Goal: Task Accomplishment & Management: Use online tool/utility

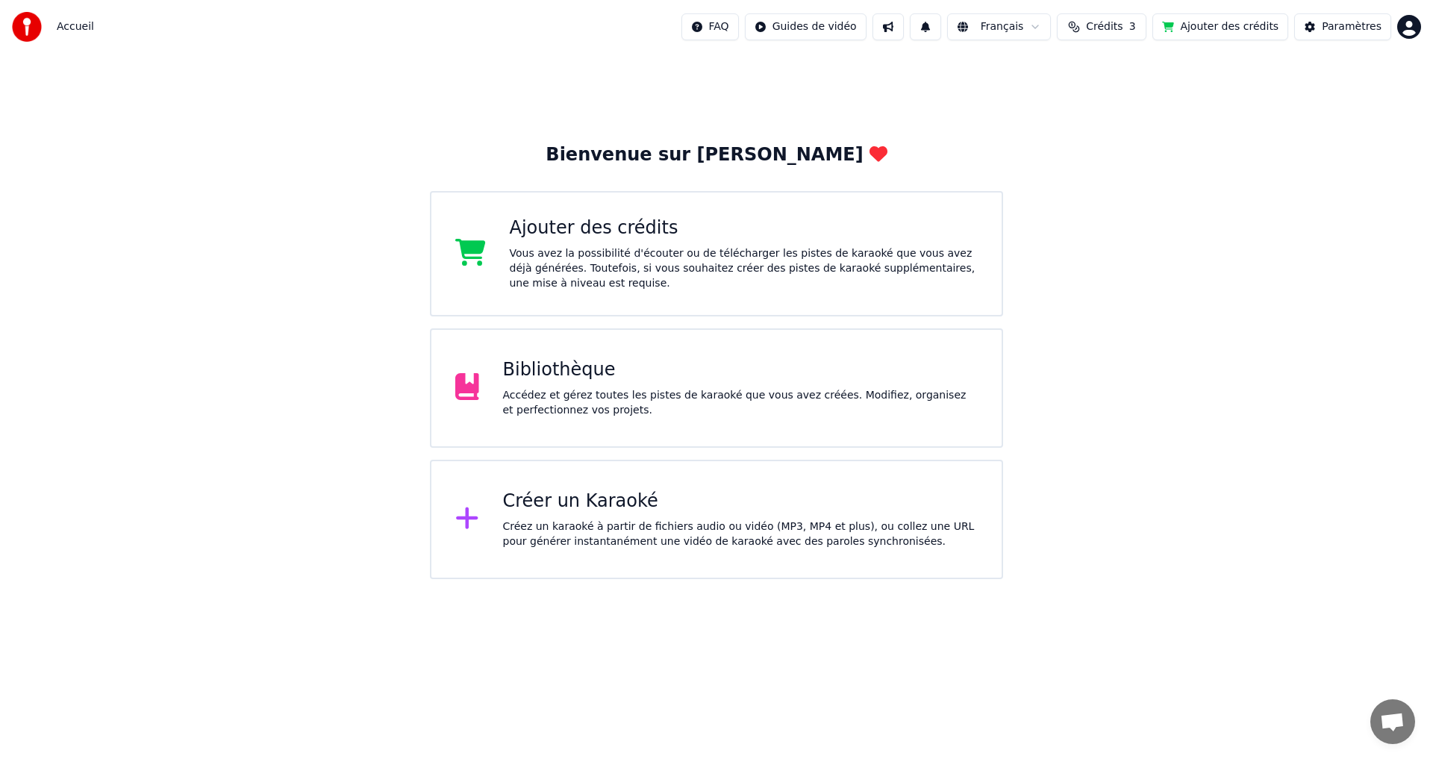
click at [558, 516] on div "Créer un Karaoké Créez un karaoké à partir de fichiers audio ou vidéo (MP3, MP4…" at bounding box center [741, 520] width 476 height 60
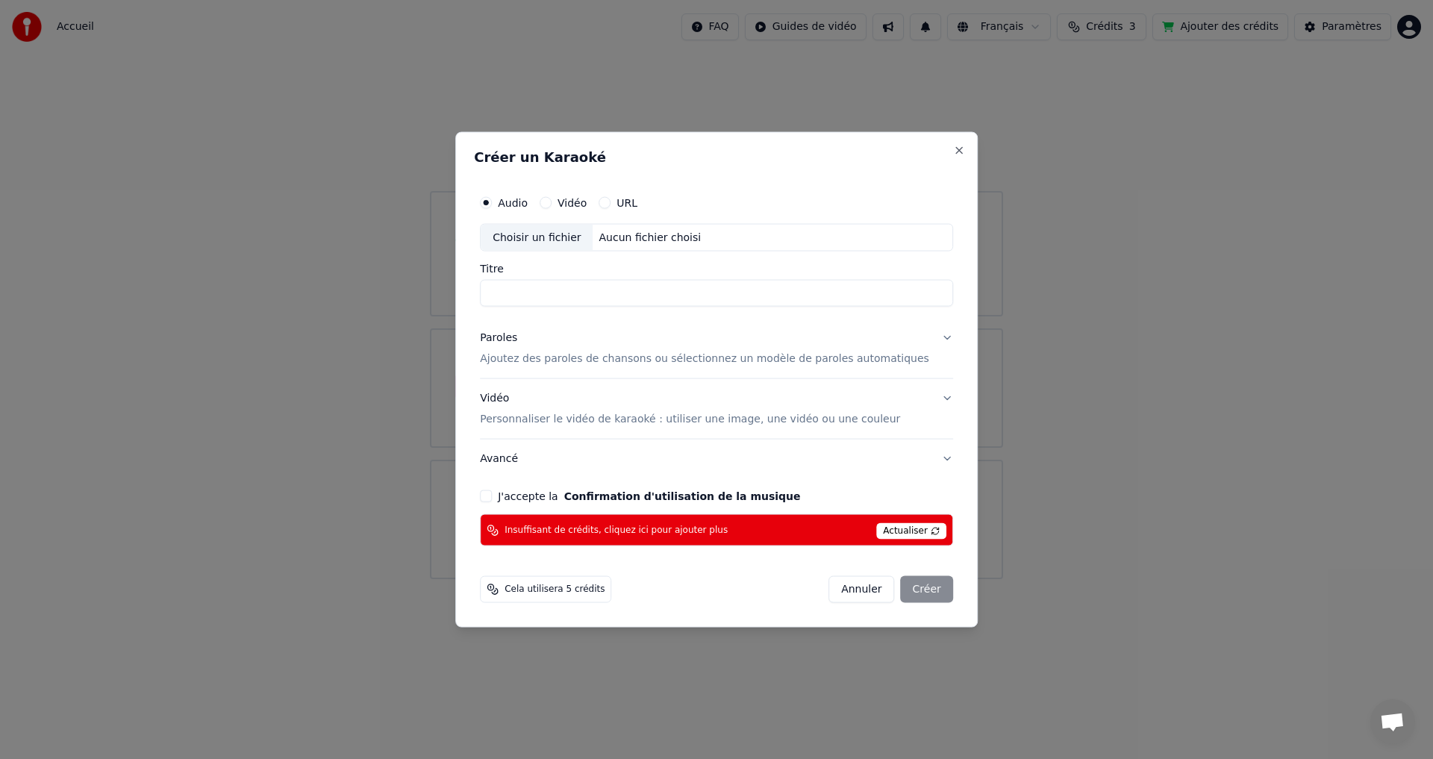
click at [835, 590] on button "Annuler" at bounding box center [862, 589] width 66 height 27
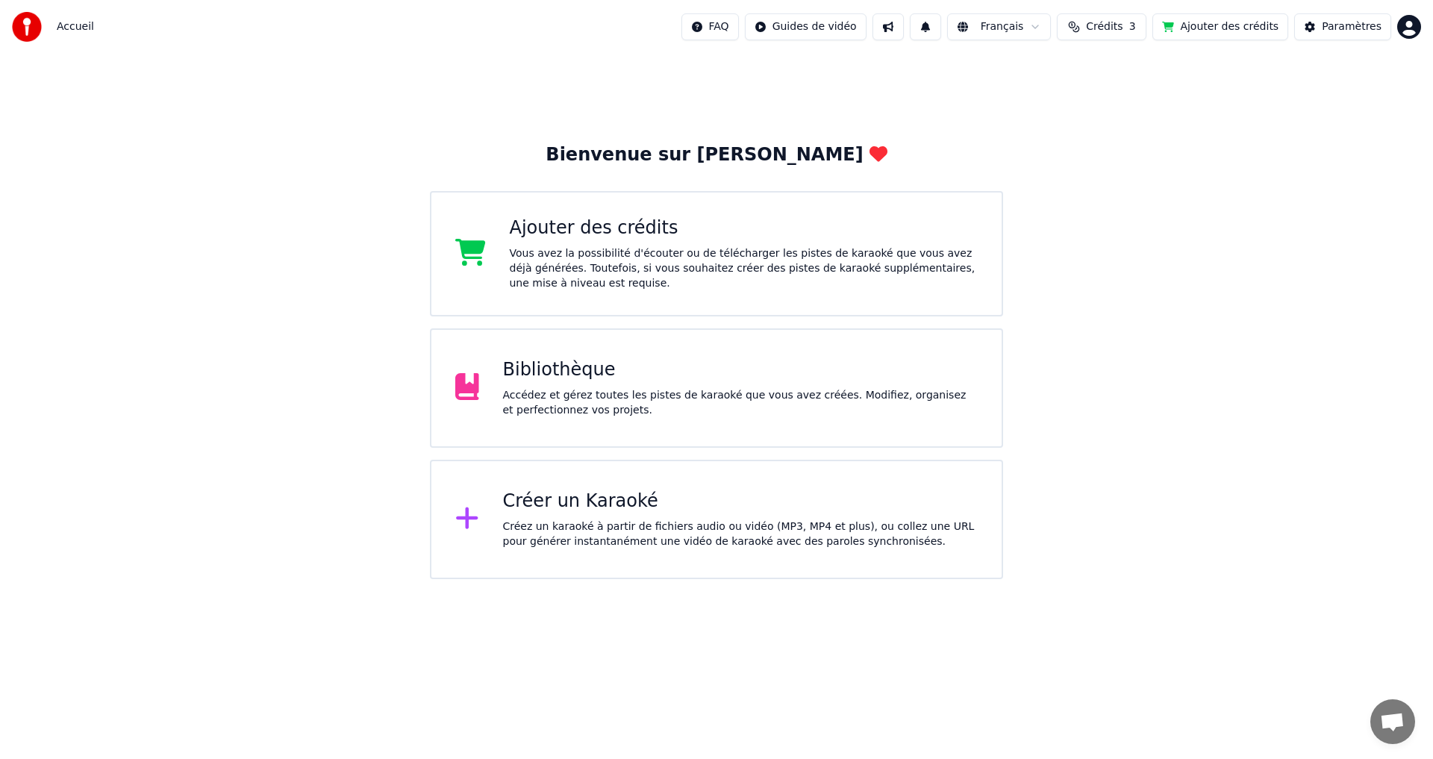
click at [904, 29] on button at bounding box center [888, 26] width 31 height 27
click at [941, 28] on button at bounding box center [925, 26] width 31 height 27
click at [1021, 25] on html "Accueil FAQ Guides de vidéo Français Crédits 3 Ajouter des crédits Paramètres B…" at bounding box center [716, 289] width 1433 height 579
click at [1123, 25] on span "Crédits" at bounding box center [1104, 26] width 37 height 15
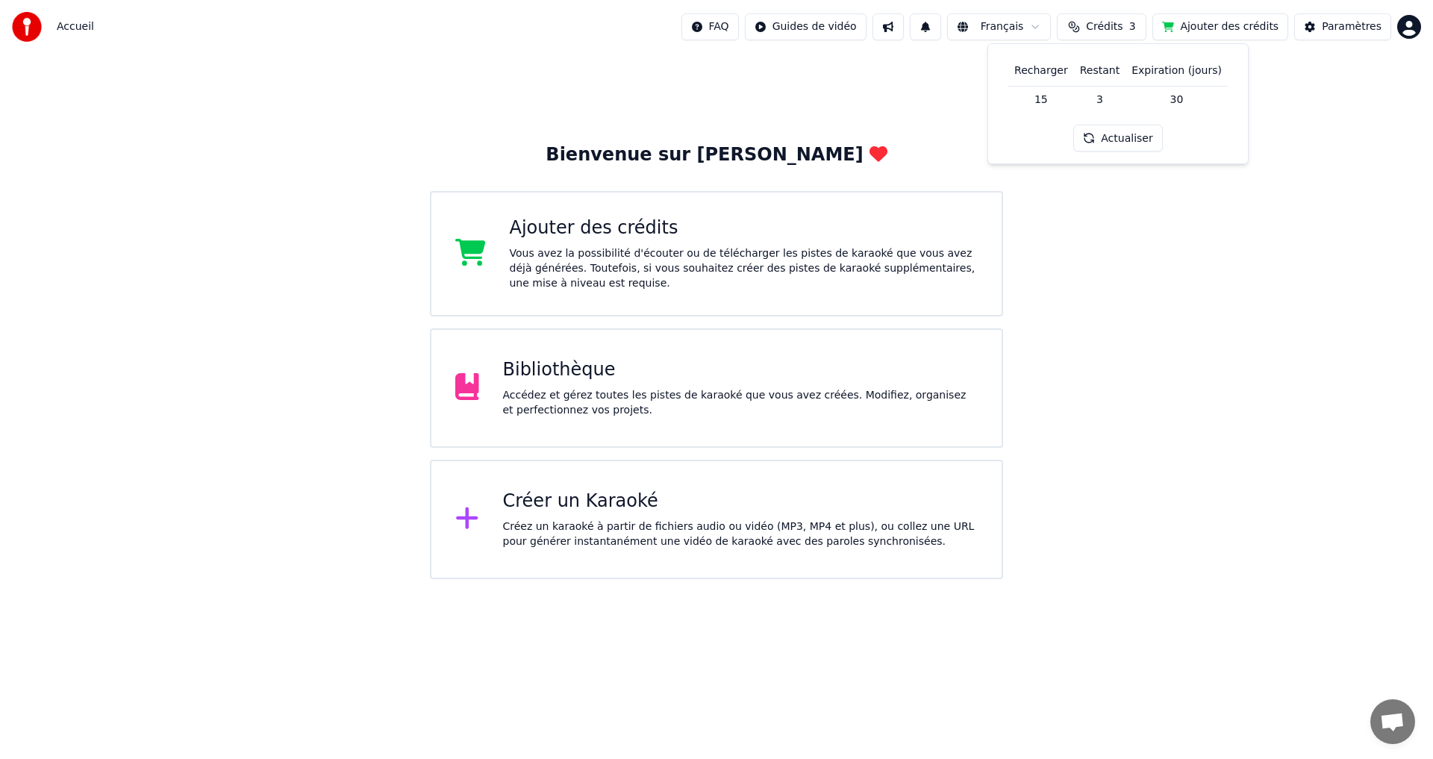
click at [1123, 25] on span "Crédits" at bounding box center [1104, 26] width 37 height 15
click at [1417, 27] on html "Accueil FAQ Guides de vidéo Français Crédits 3 Ajouter des crédits Paramètres B…" at bounding box center [716, 289] width 1433 height 579
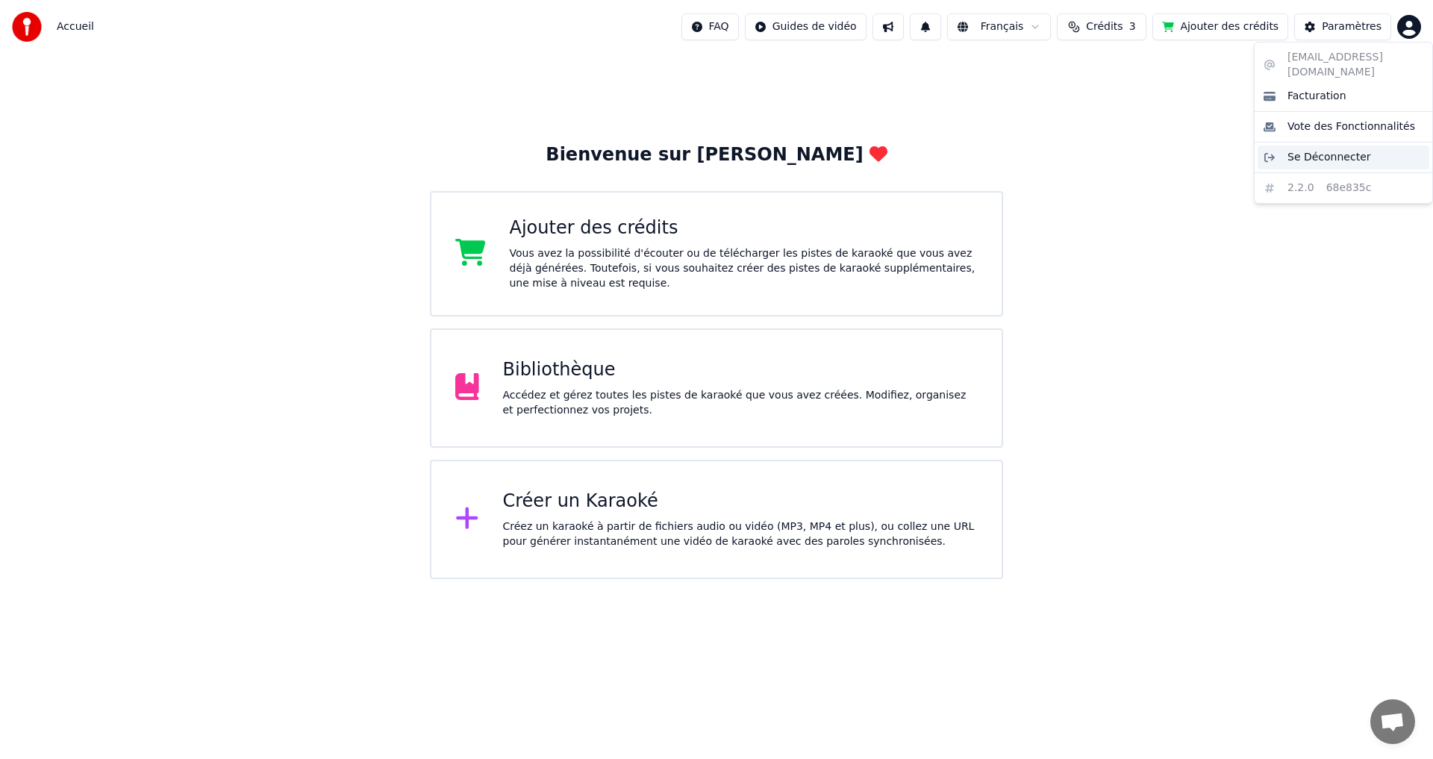
click at [1288, 150] on span "Se Déconnecter" at bounding box center [1330, 157] width 84 height 15
